Goal: Obtain resource: Download file/media

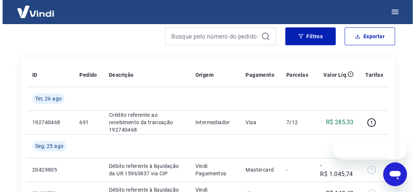
scroll to position [67, 0]
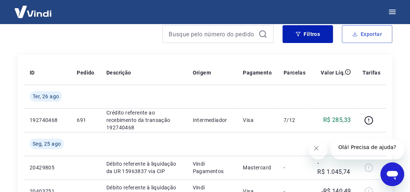
click at [376, 34] on button "Exportar" at bounding box center [367, 34] width 50 height 18
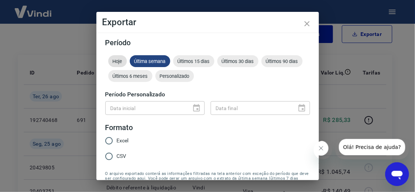
click at [116, 59] on span "Hoje" at bounding box center [117, 62] width 19 height 6
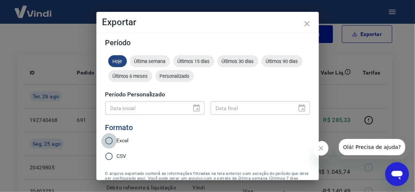
click at [109, 145] on input "Excel" at bounding box center [109, 141] width 16 height 16
radio input "true"
click at [319, 150] on icon "Fechar mensagem da empresa" at bounding box center [320, 148] width 6 height 6
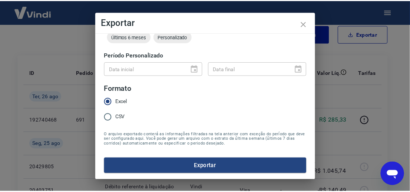
scroll to position [46, 0]
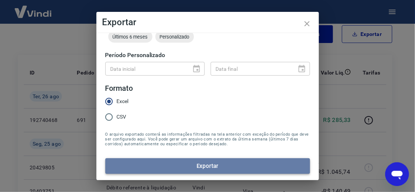
click at [257, 162] on button "Exportar" at bounding box center [207, 166] width 204 height 16
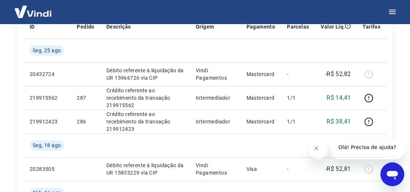
scroll to position [101, 0]
